Goal: Navigation & Orientation: Find specific page/section

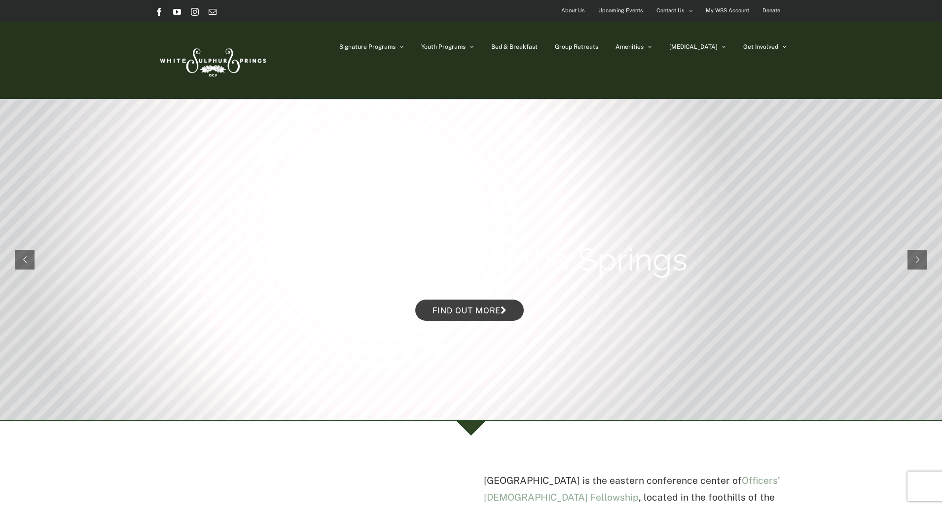
click at [570, 10] on span "About Us" at bounding box center [573, 10] width 24 height 14
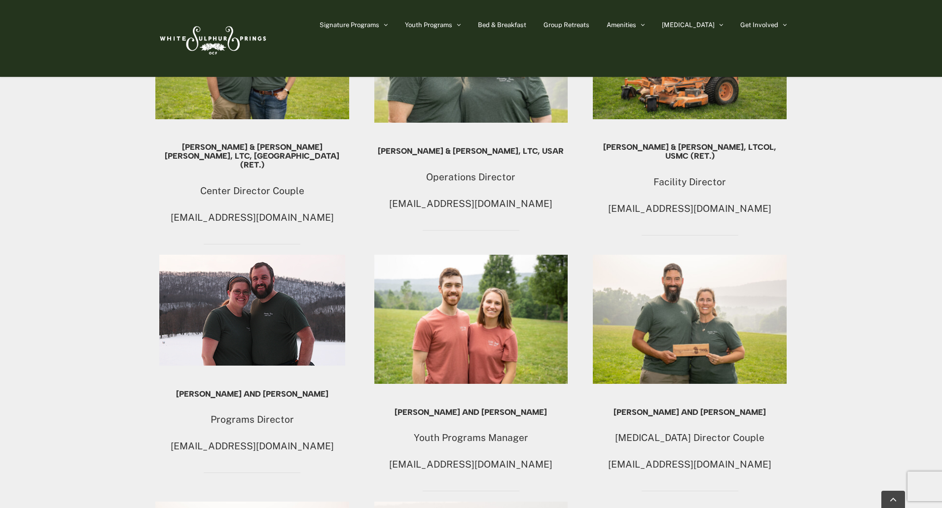
scroll to position [690, 0]
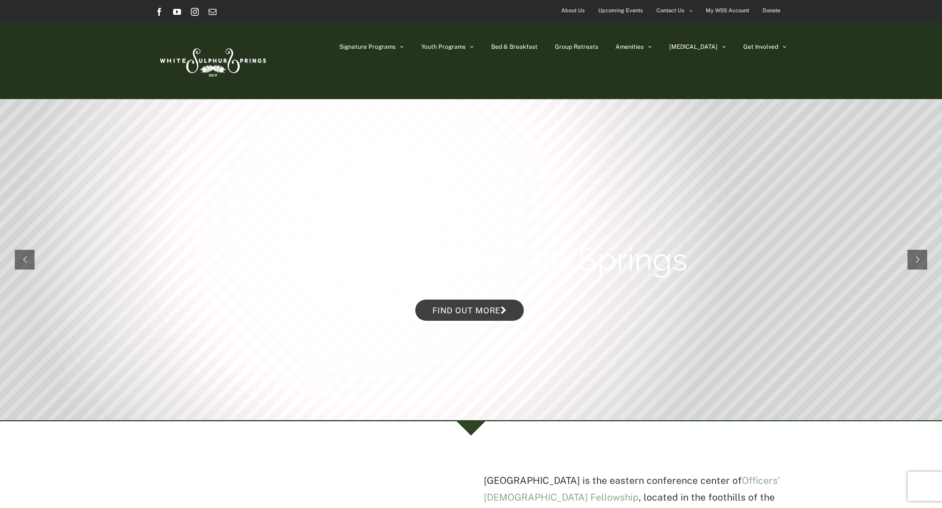
click at [582, 10] on span "About Us" at bounding box center [573, 10] width 24 height 14
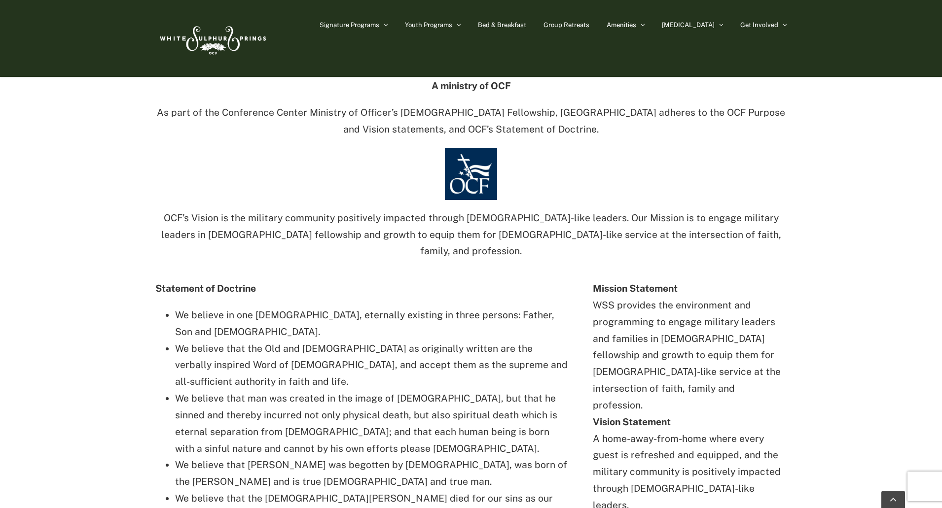
scroll to position [1492, 0]
